Goal: Information Seeking & Learning: Learn about a topic

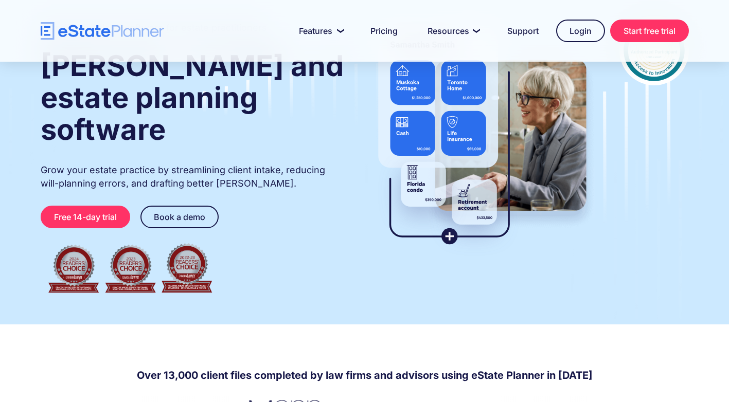
scroll to position [103, 0]
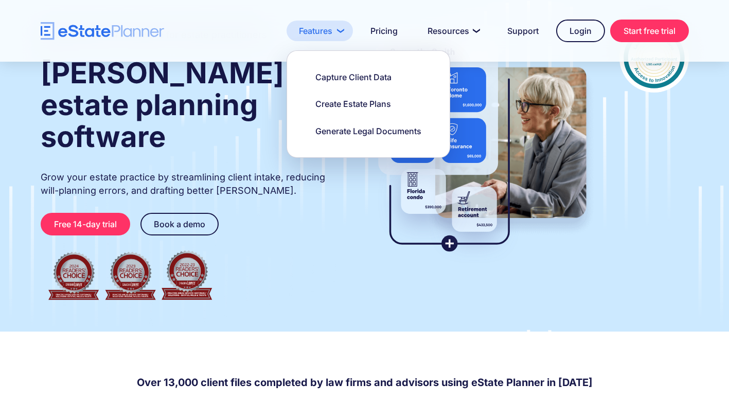
click at [324, 31] on link "Features" at bounding box center [319, 31] width 66 height 21
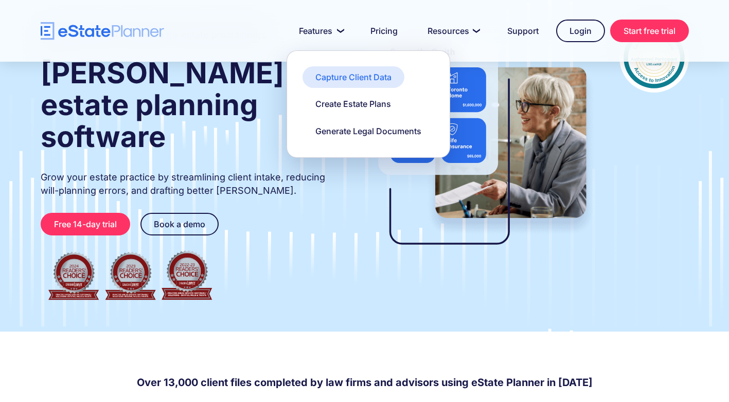
click at [333, 78] on div "Capture Client Data" at bounding box center [353, 76] width 76 height 11
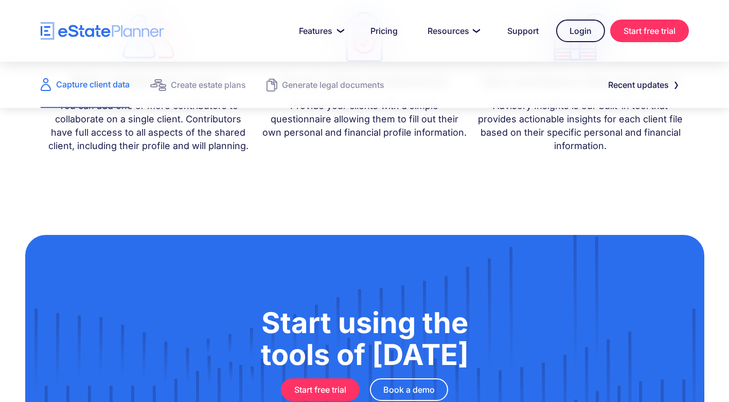
scroll to position [514, 0]
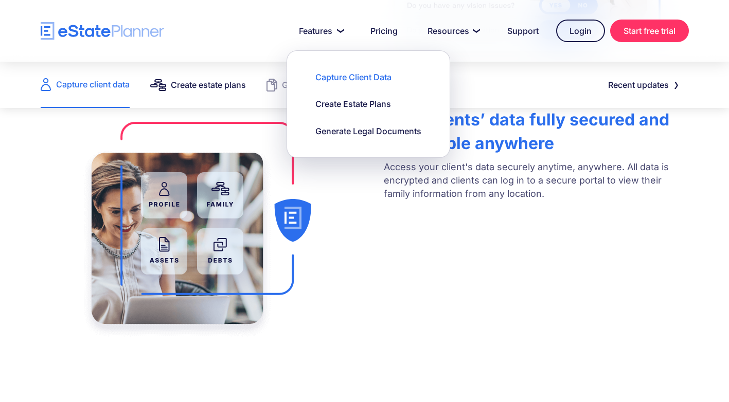
click at [225, 89] on div "Create estate plans" at bounding box center [208, 85] width 75 height 14
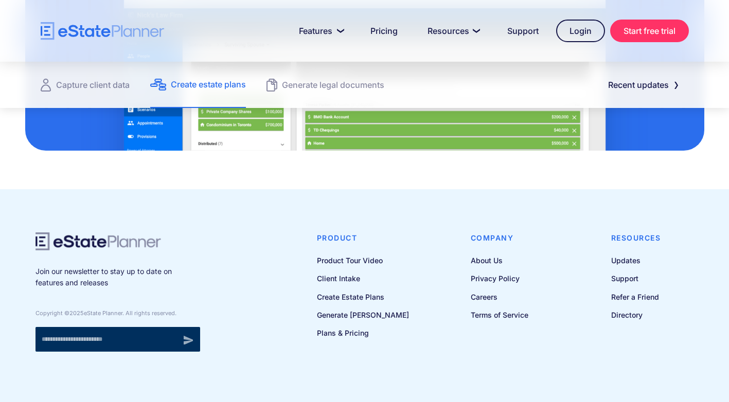
scroll to position [1506, 0]
